Goal: Find specific page/section: Find specific page/section

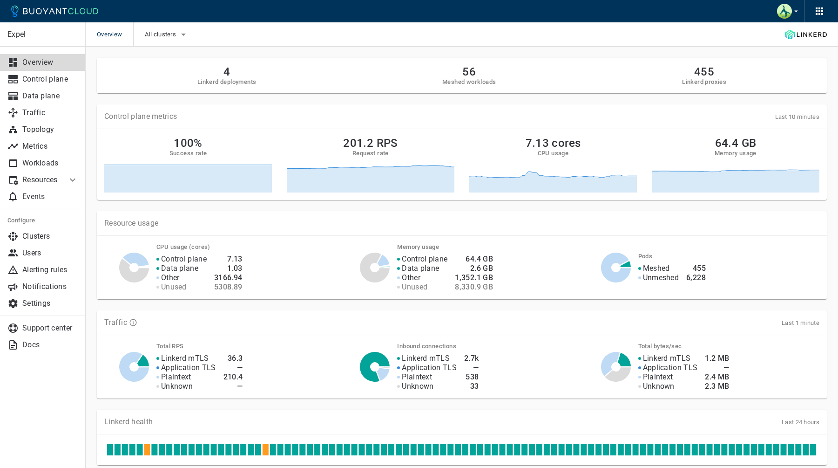
click at [53, 179] on p "Resources" at bounding box center [40, 179] width 37 height 9
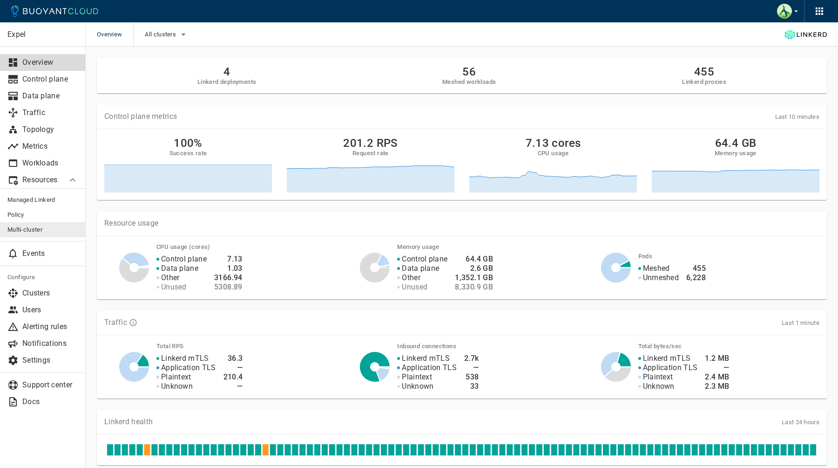
click at [49, 225] on link "Multi-cluster" at bounding box center [43, 229] width 86 height 15
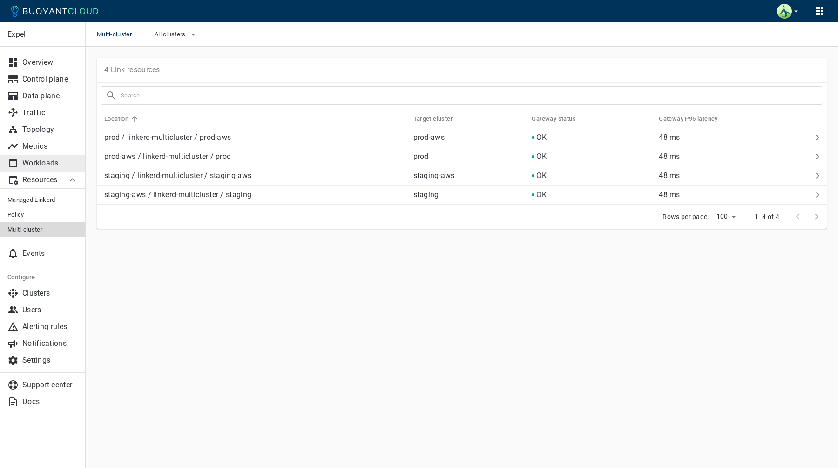
click at [58, 167] on p "Workloads" at bounding box center [50, 162] width 56 height 9
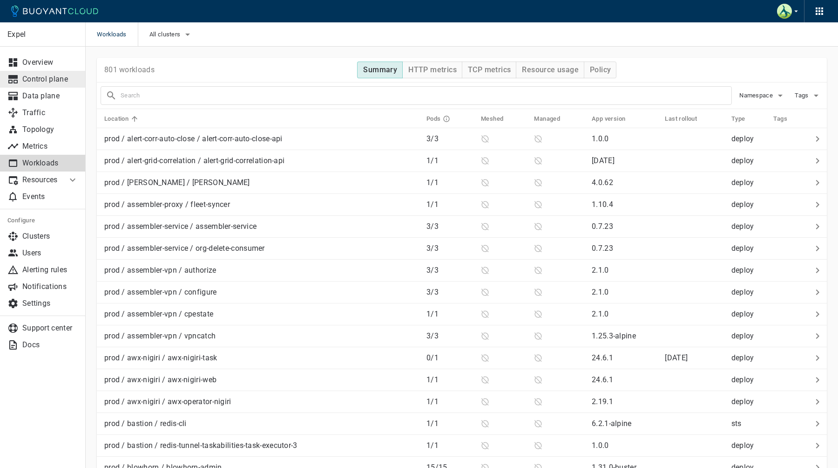
click at [55, 82] on p "Control plane" at bounding box center [50, 79] width 56 height 9
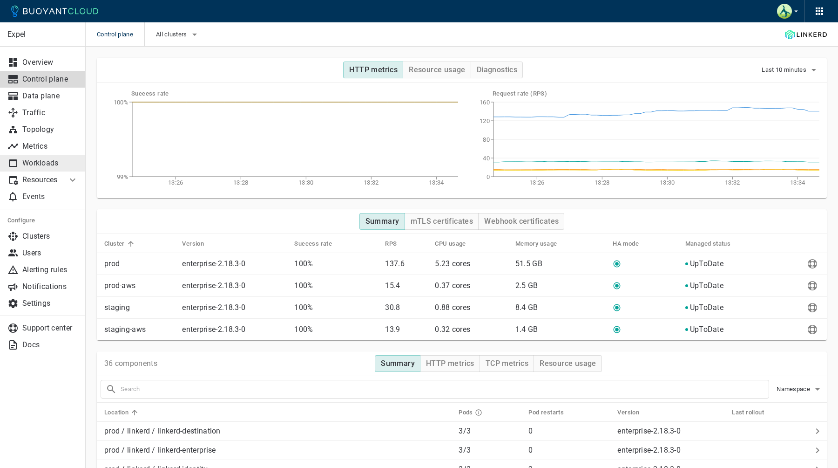
click at [49, 169] on link "Workloads" at bounding box center [43, 163] width 86 height 17
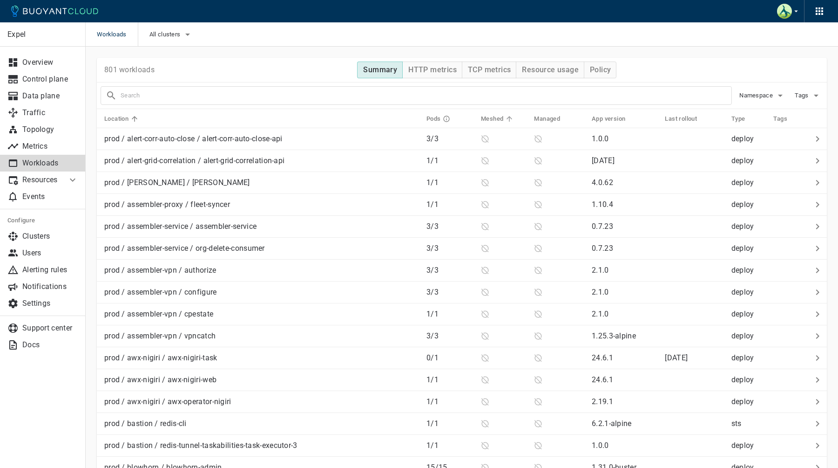
click at [502, 115] on h5 "Meshed" at bounding box center [492, 118] width 22 height 7
click at [499, 121] on h5 "Meshed" at bounding box center [492, 118] width 22 height 7
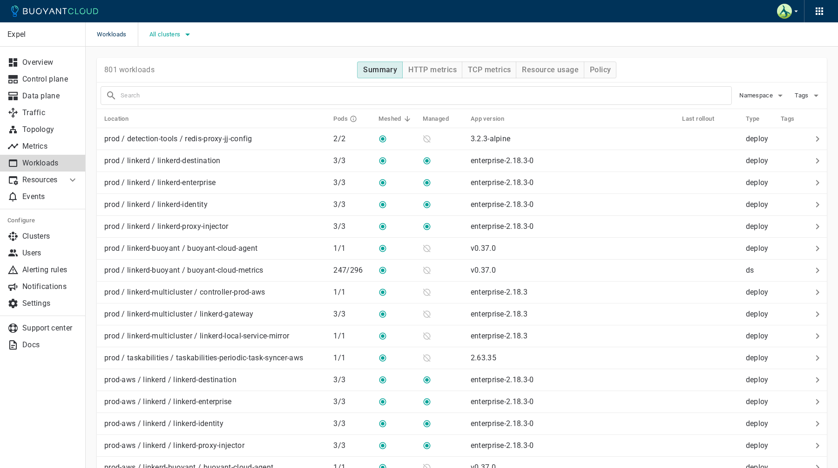
click at [165, 35] on span "All clusters" at bounding box center [166, 34] width 33 height 7
click at [181, 82] on span "staging" at bounding box center [184, 81] width 26 height 9
click at [167, 82] on input "staging" at bounding box center [161, 81] width 11 height 11
checkbox input "true"
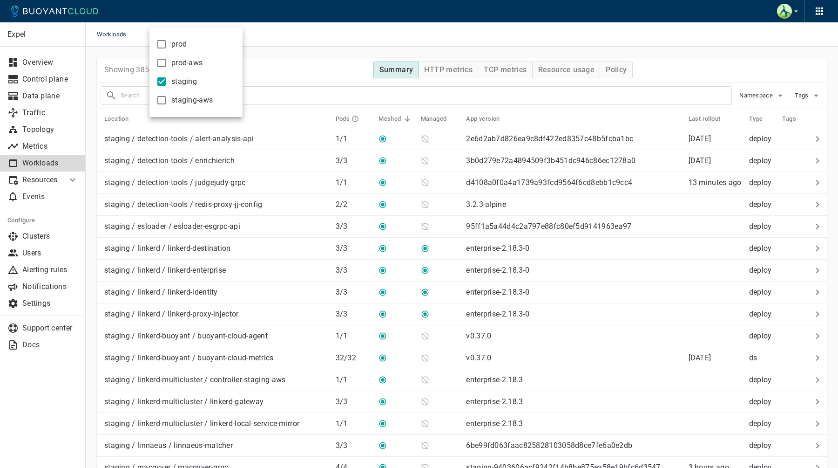
click at [181, 95] on span "staging-aws" at bounding box center [191, 99] width 41 height 9
click at [167, 95] on input "staging-aws" at bounding box center [161, 100] width 11 height 11
checkbox input "true"
click at [298, 71] on div at bounding box center [419, 234] width 838 height 468
click at [388, 113] on th "Meshed" at bounding box center [392, 118] width 42 height 19
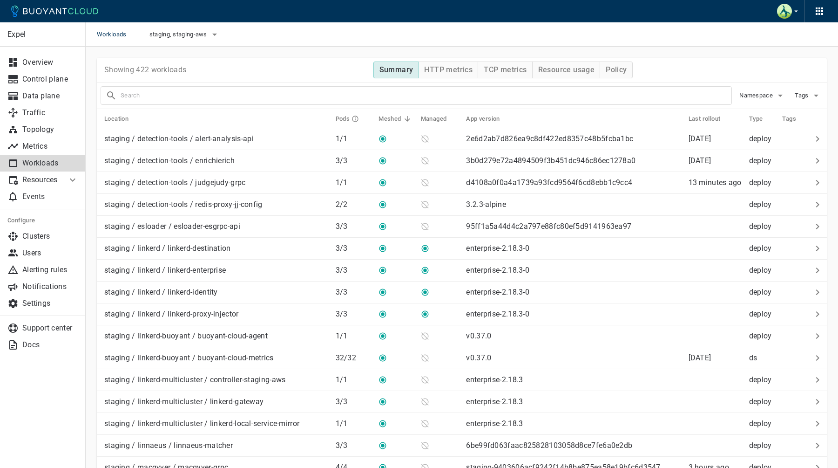
click at [388, 114] on th "Meshed" at bounding box center [392, 118] width 42 height 19
click at [388, 116] on h5 "Meshed" at bounding box center [390, 118] width 22 height 7
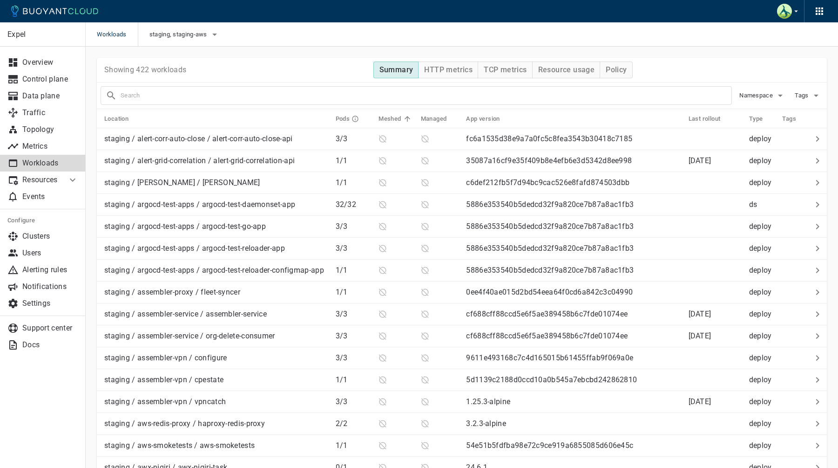
click at [388, 116] on h5 "Meshed" at bounding box center [390, 118] width 22 height 7
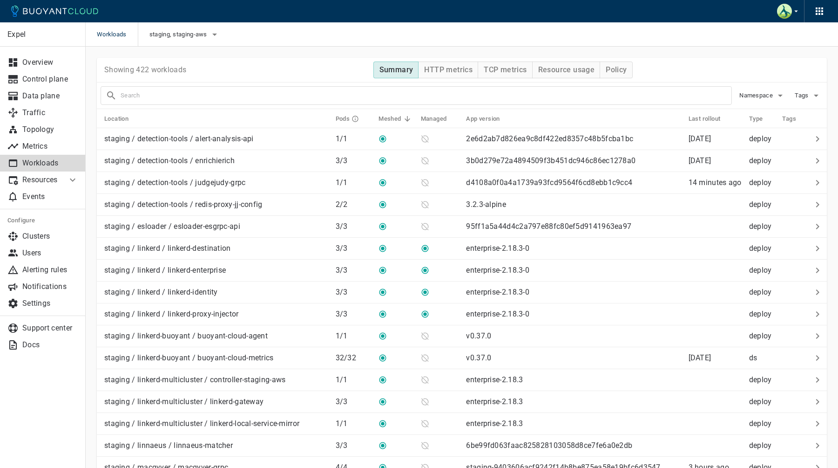
click at [402, 119] on span "Meshed" at bounding box center [396, 119] width 34 height 8
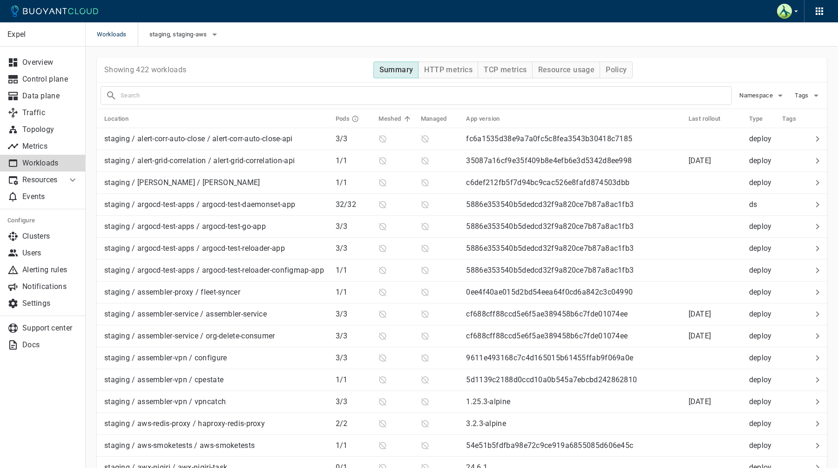
click at [402, 119] on span "Meshed" at bounding box center [396, 119] width 34 height 8
